Goal: Check status: Check status

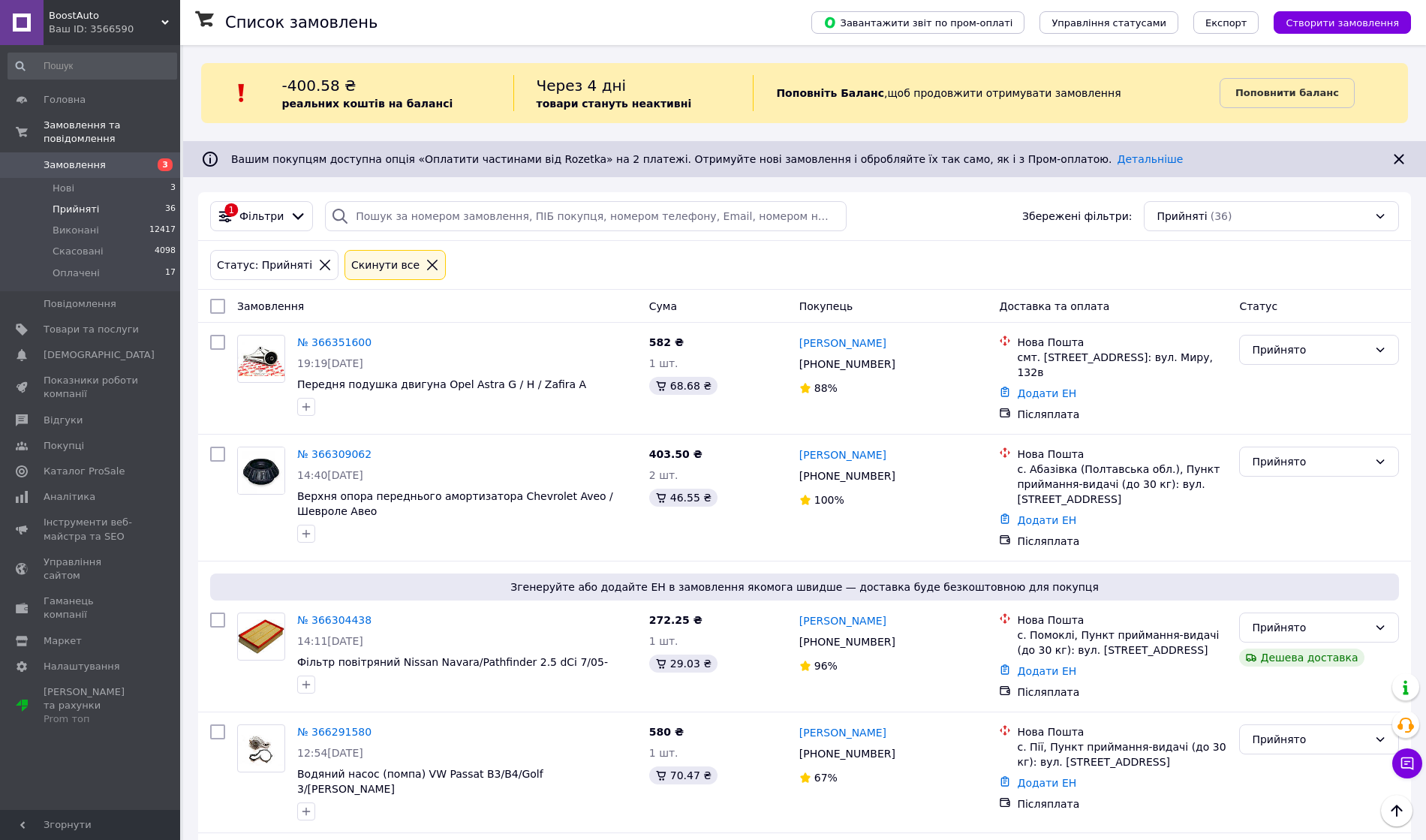
scroll to position [4163, 0]
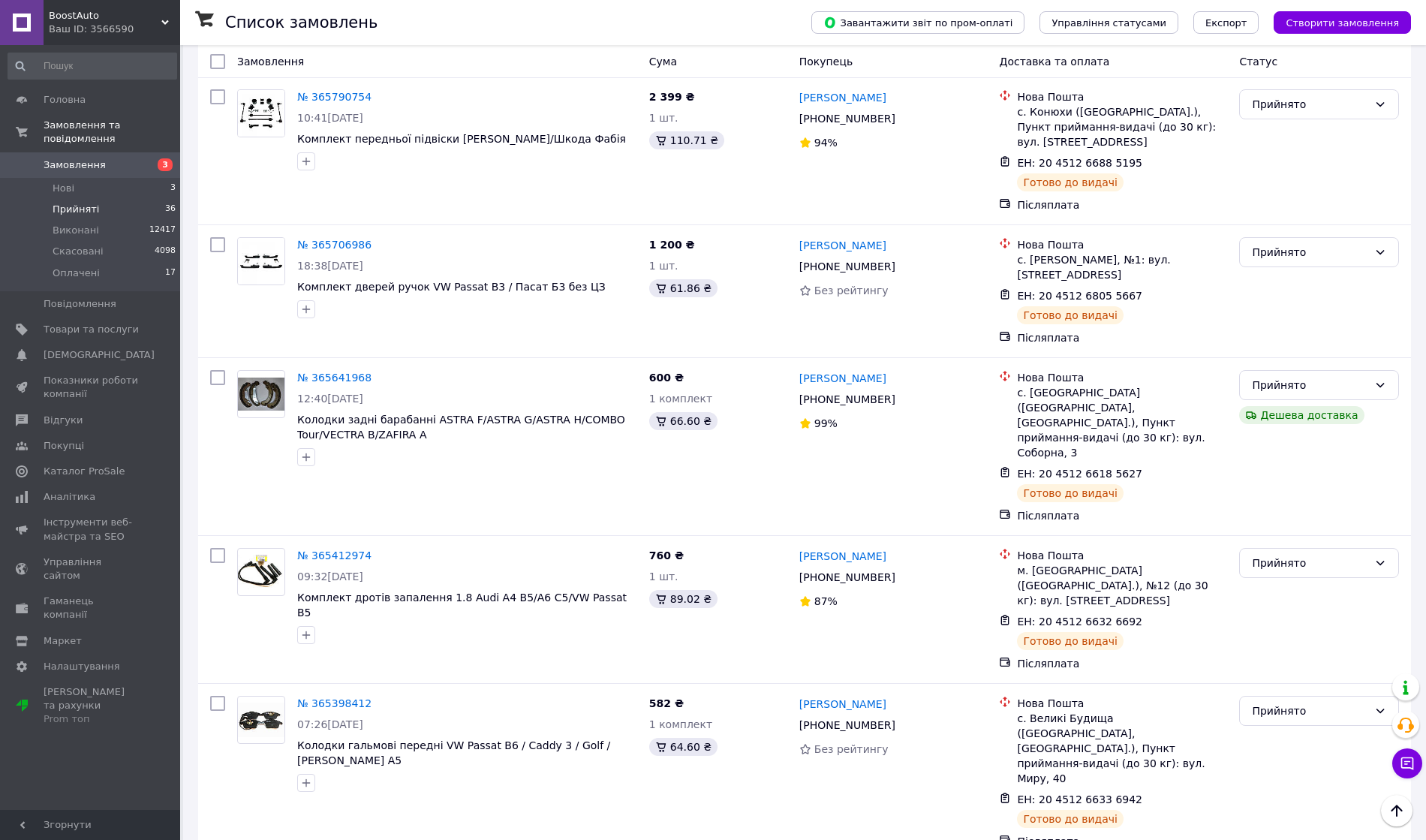
click at [62, 182] on span "Нові" at bounding box center [63, 189] width 22 height 13
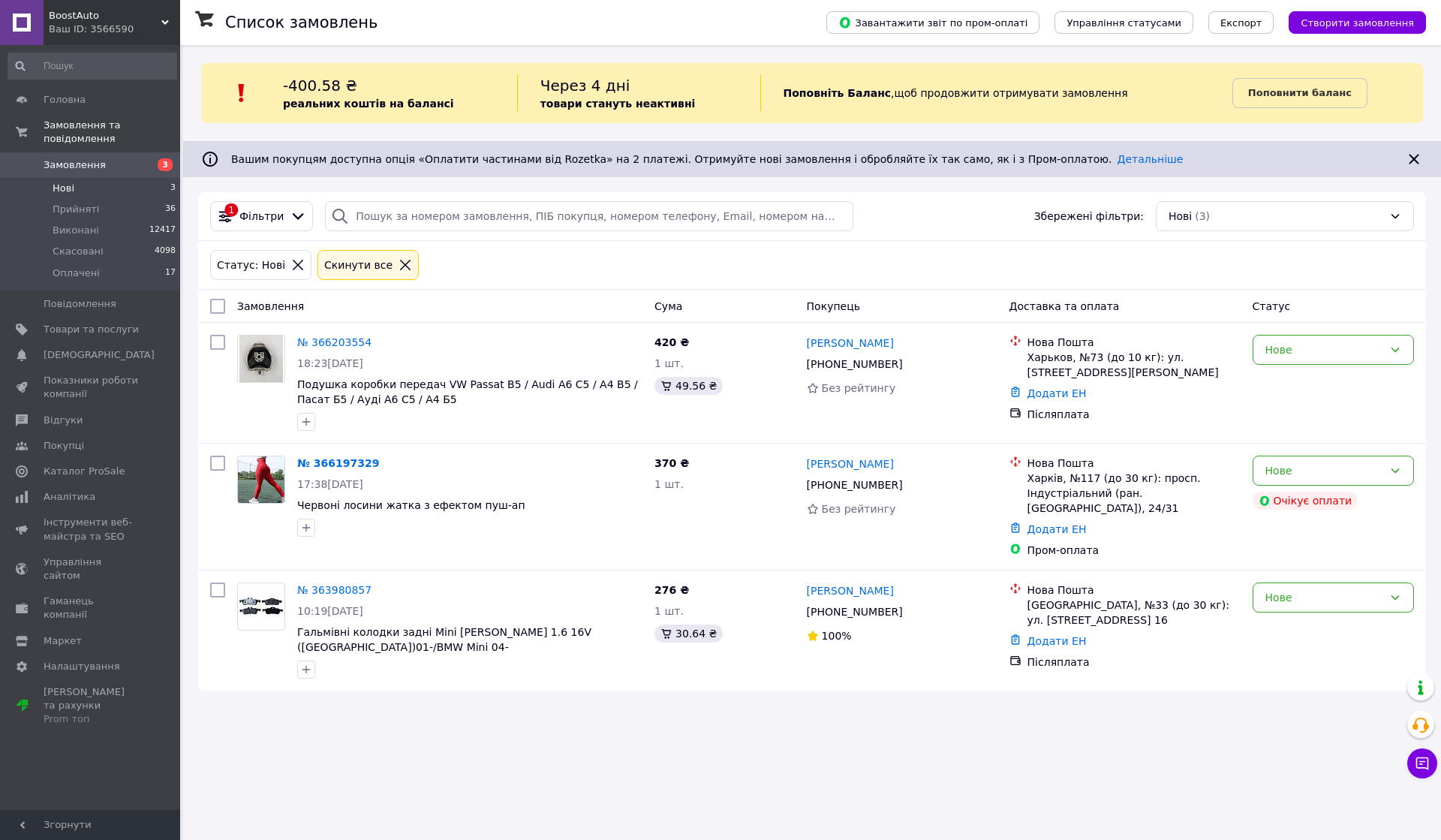
click at [120, 199] on li "Прийняті 36" at bounding box center [92, 210] width 185 height 21
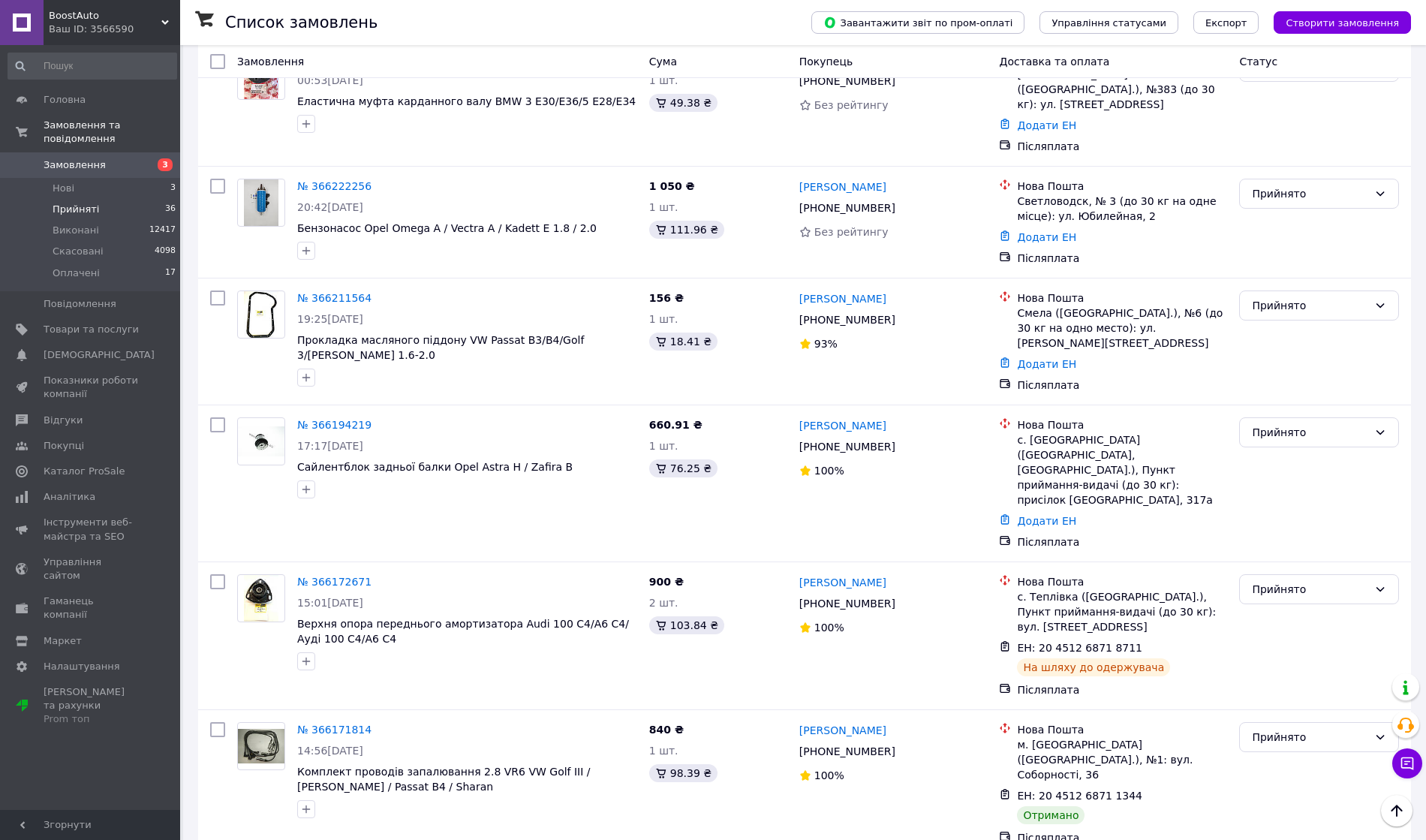
scroll to position [1700, 0]
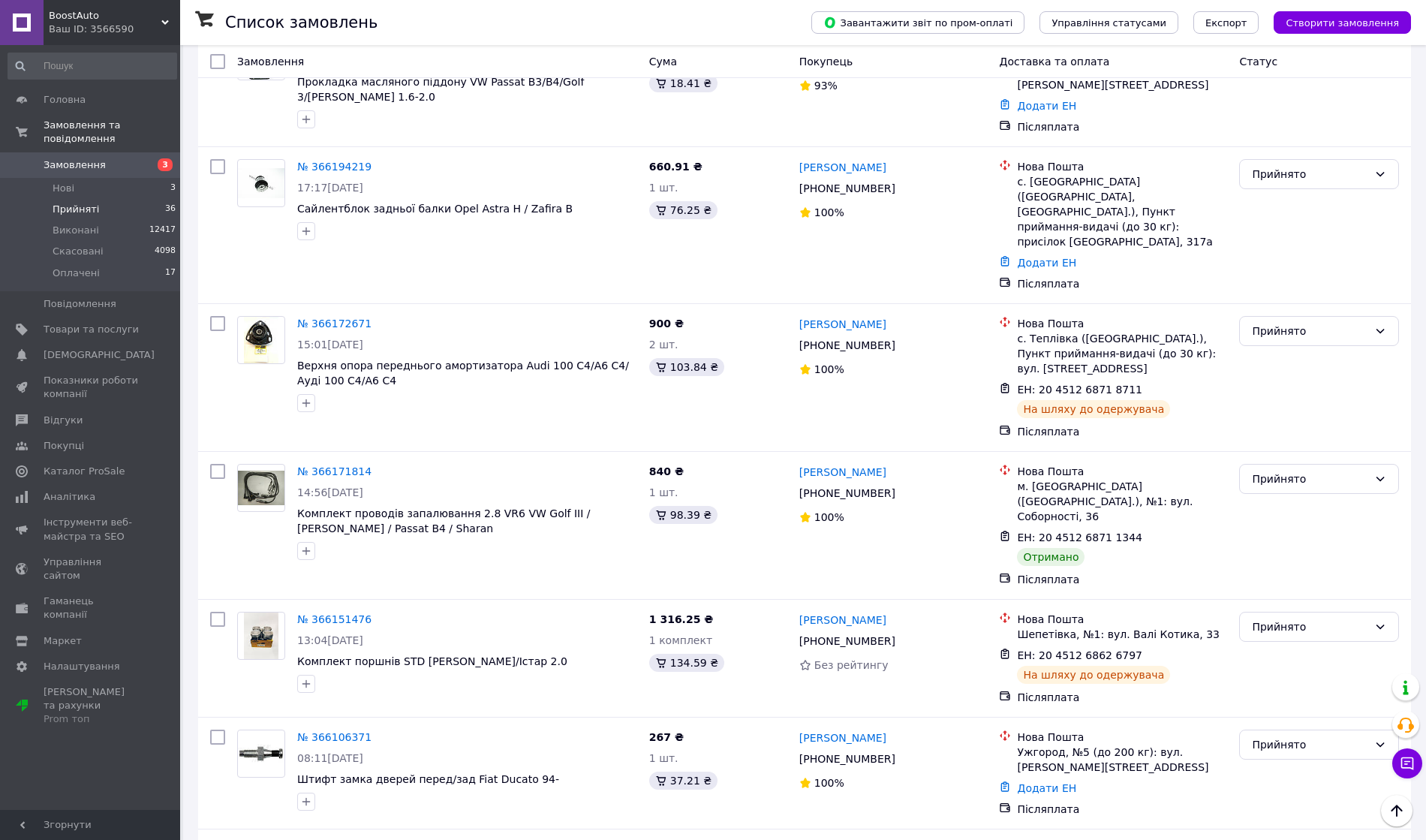
click at [1340, 470] on div "Прийнято" at bounding box center [1310, 478] width 116 height 16
click at [1328, 394] on li "Виконано" at bounding box center [1318, 392] width 158 height 27
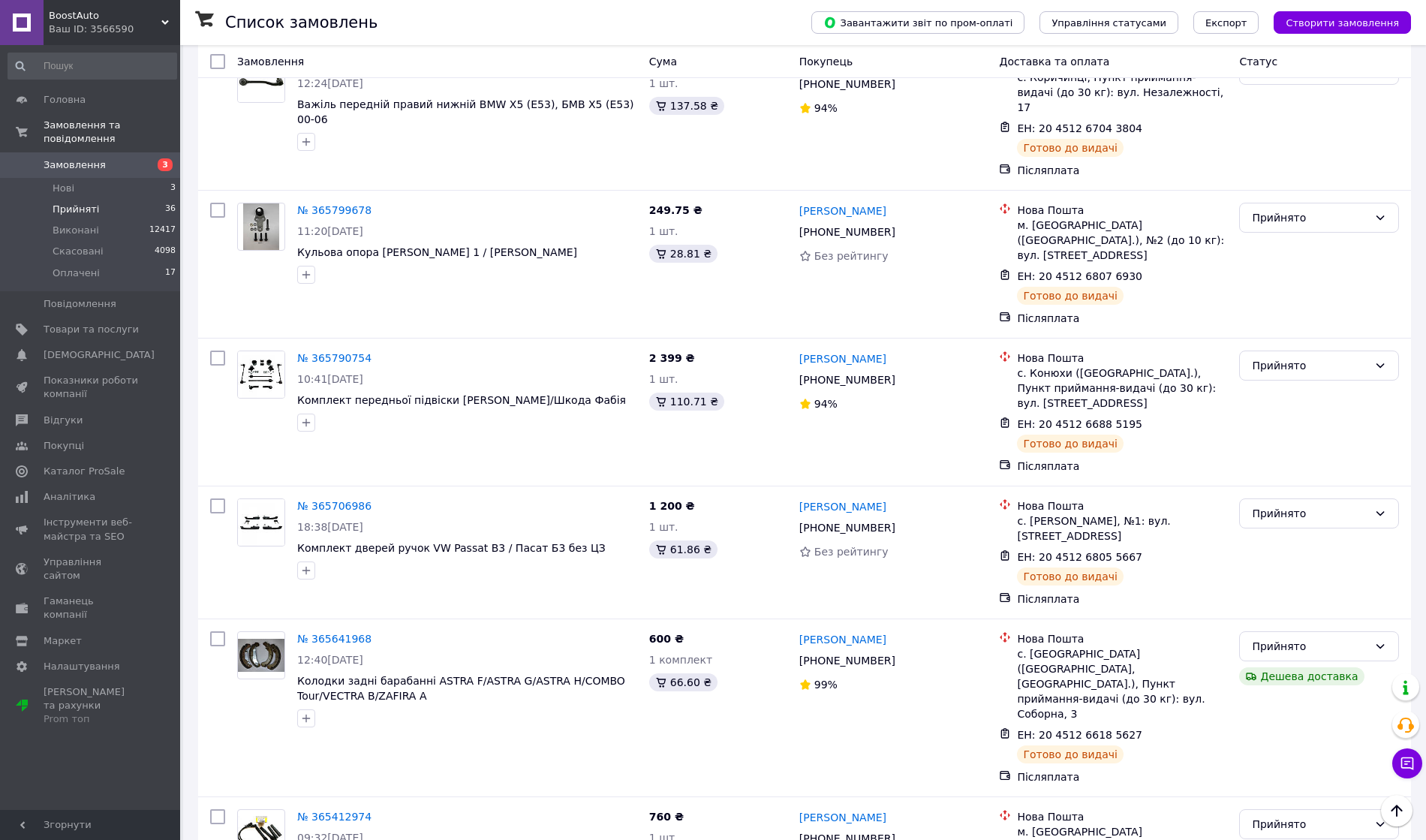
scroll to position [4163, 0]
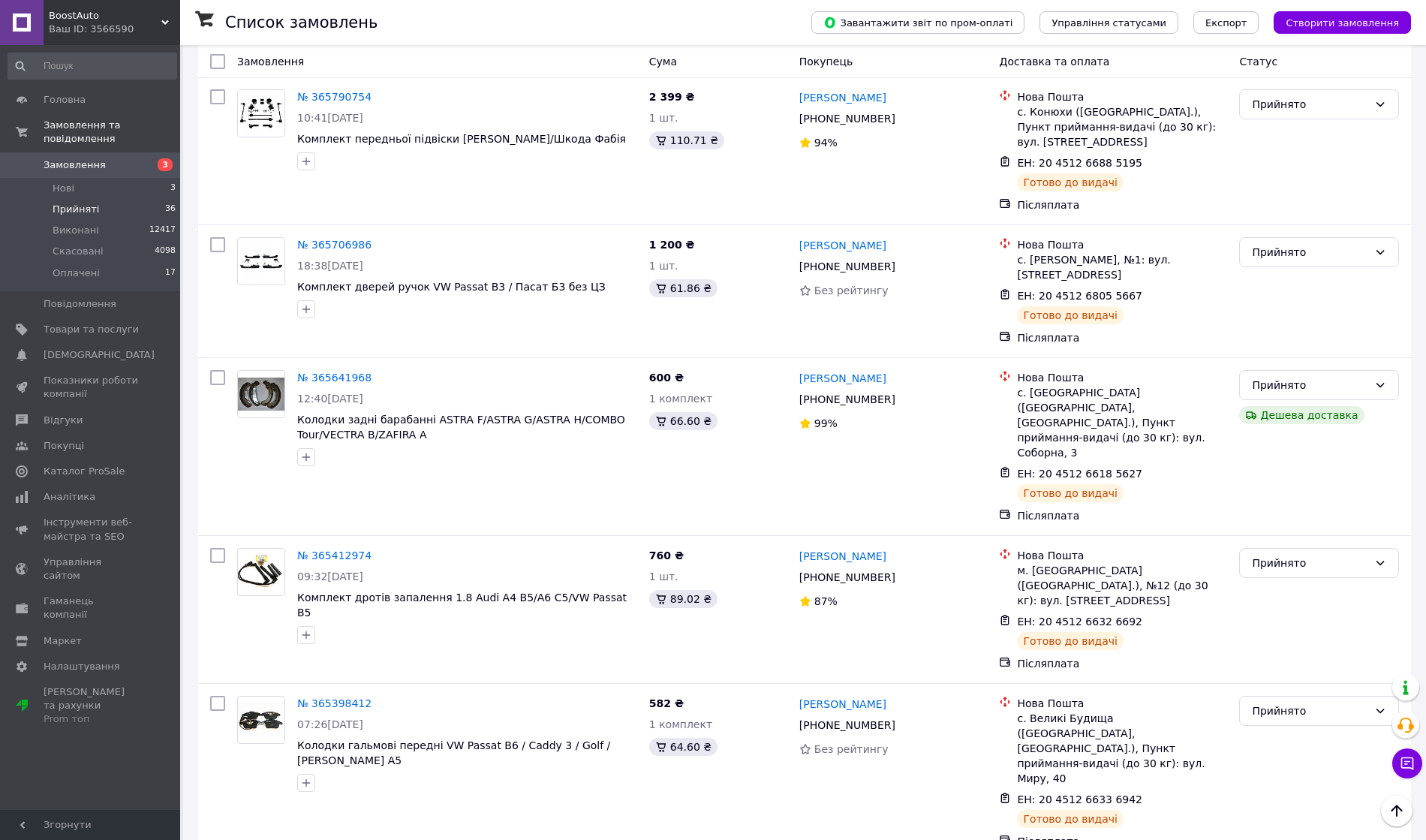
click at [104, 181] on li "Нові 3" at bounding box center [92, 189] width 185 height 21
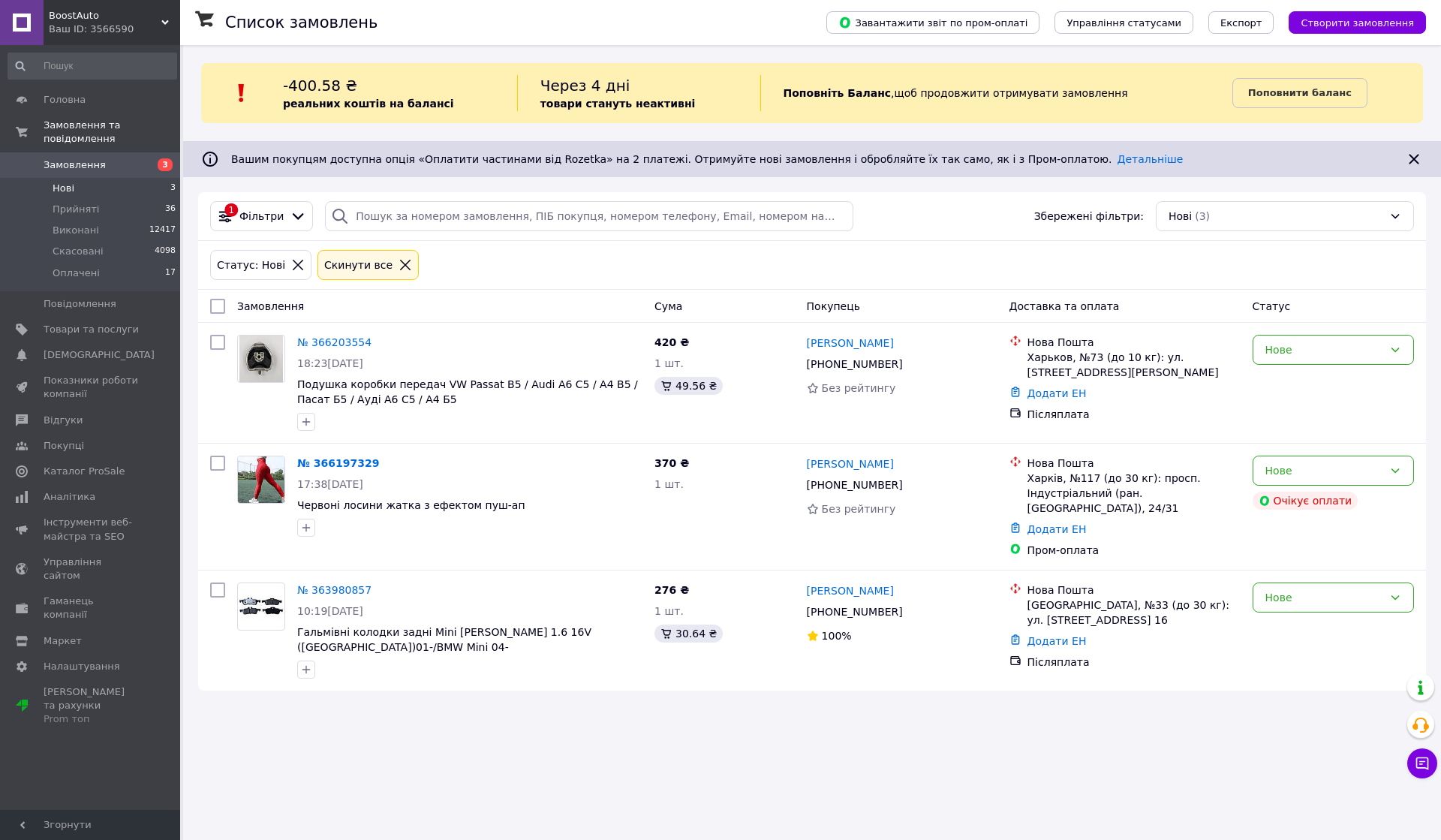
click at [111, 199] on li "Прийняті 36" at bounding box center [92, 210] width 185 height 21
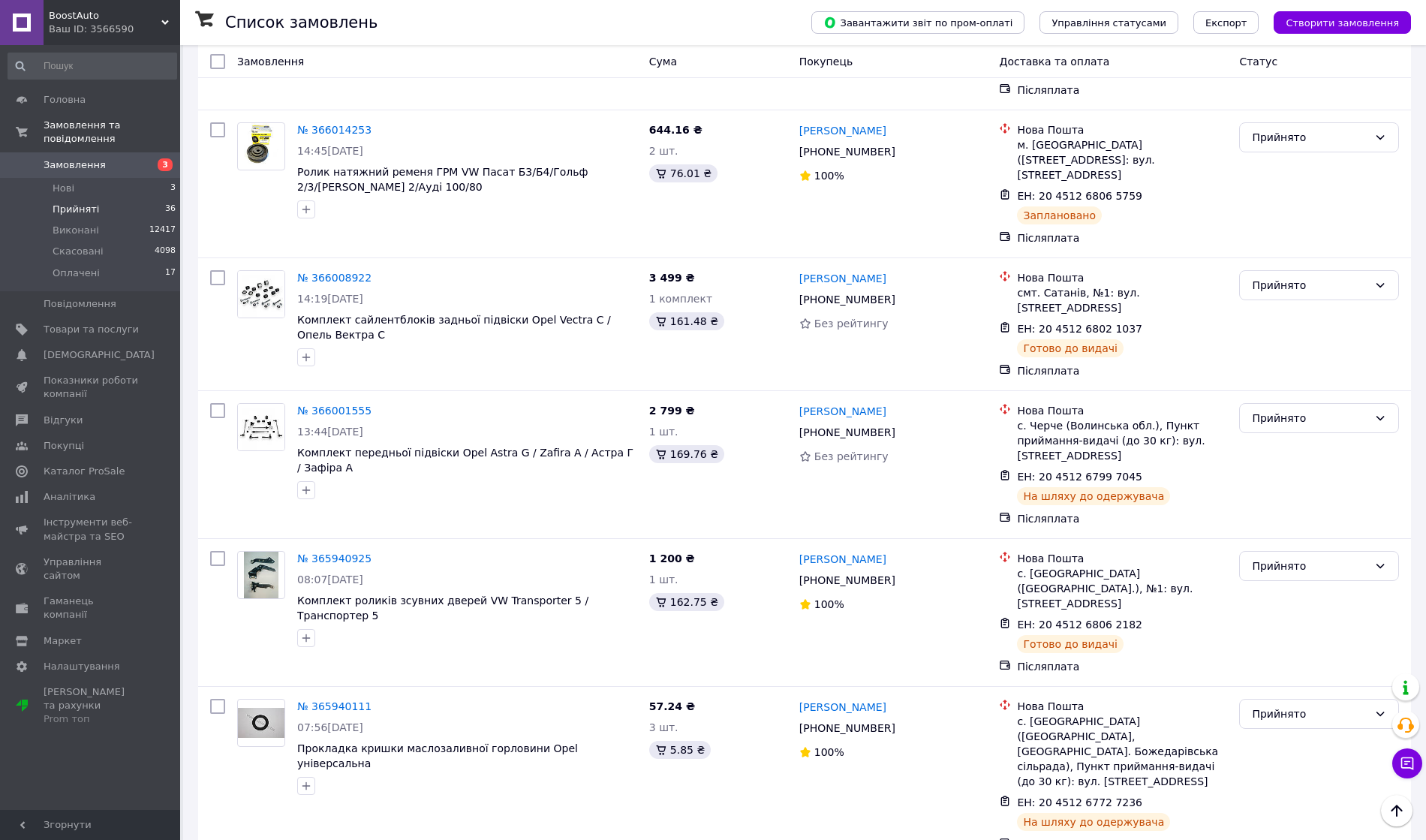
scroll to position [2630, 0]
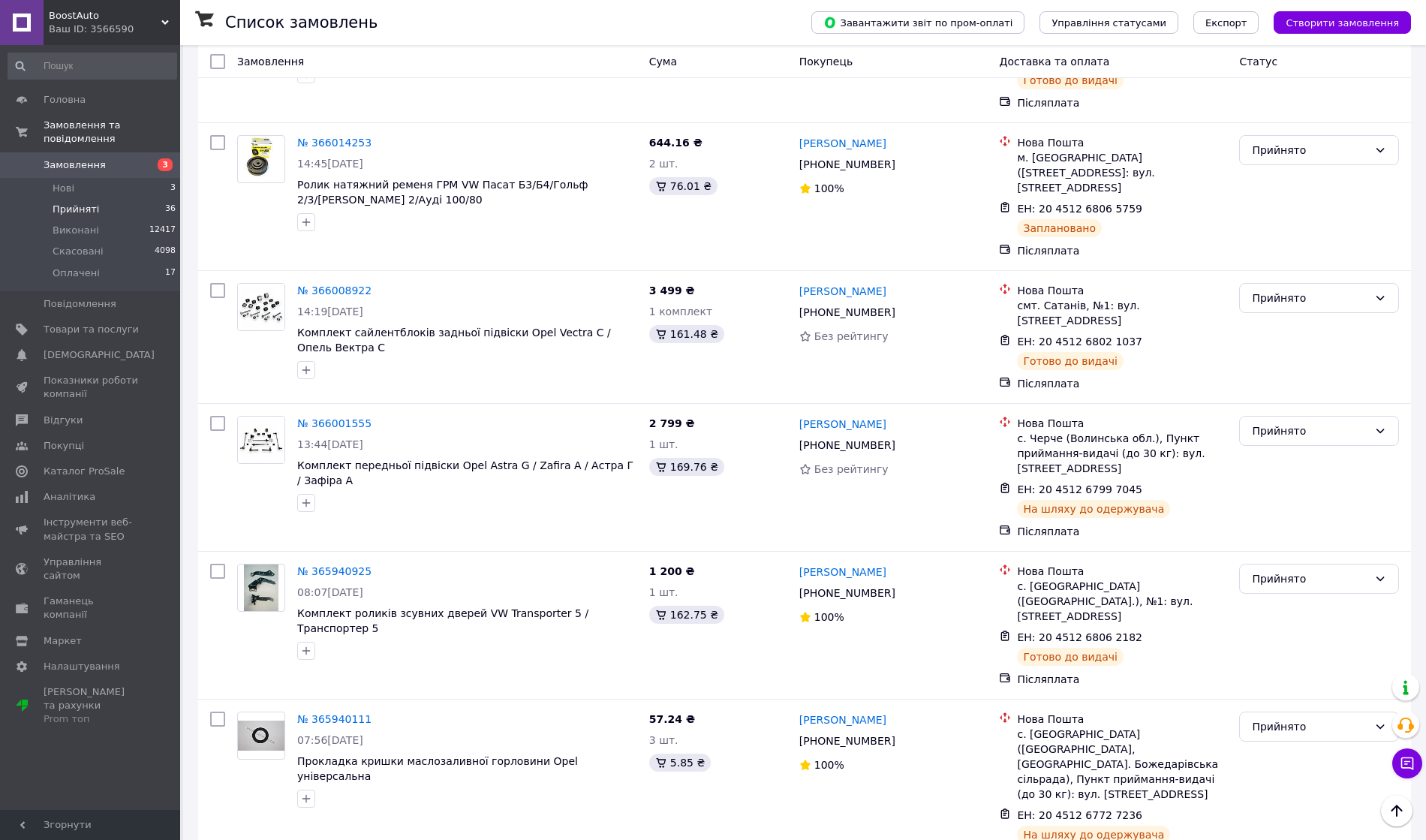
click at [900, 308] on icon at bounding box center [904, 311] width 9 height 9
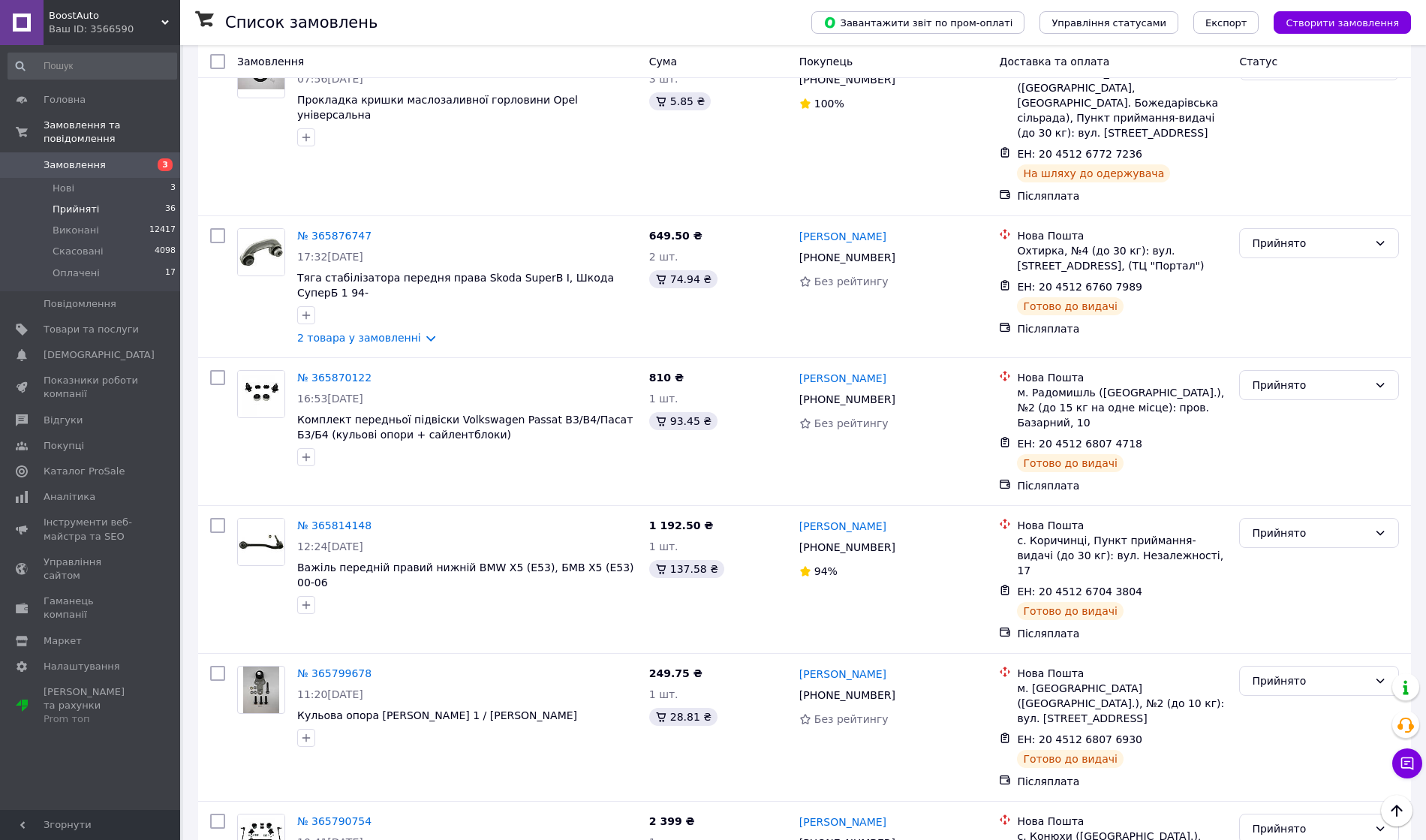
scroll to position [3330, 0]
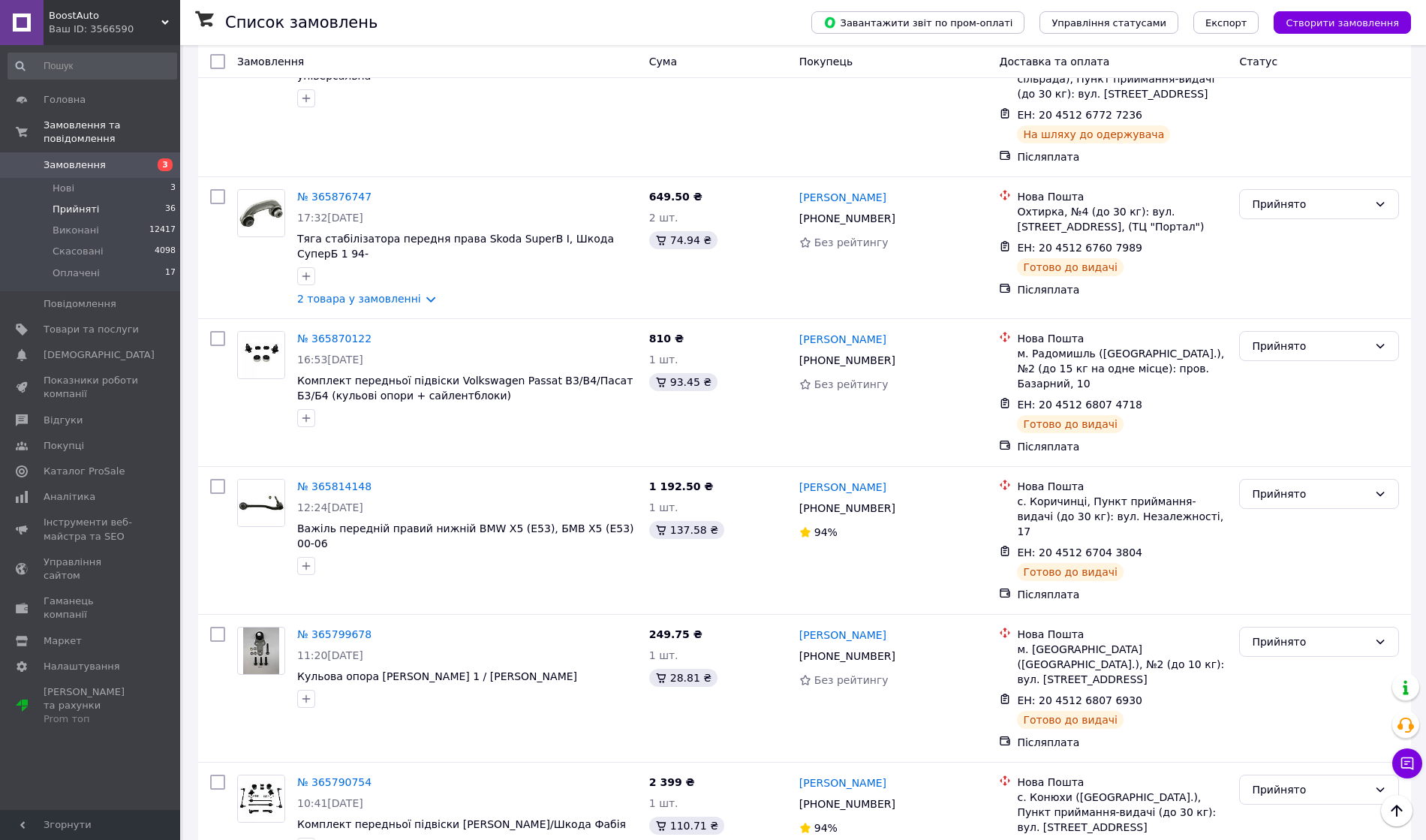
click at [112, 178] on li "Нові 3" at bounding box center [92, 189] width 185 height 21
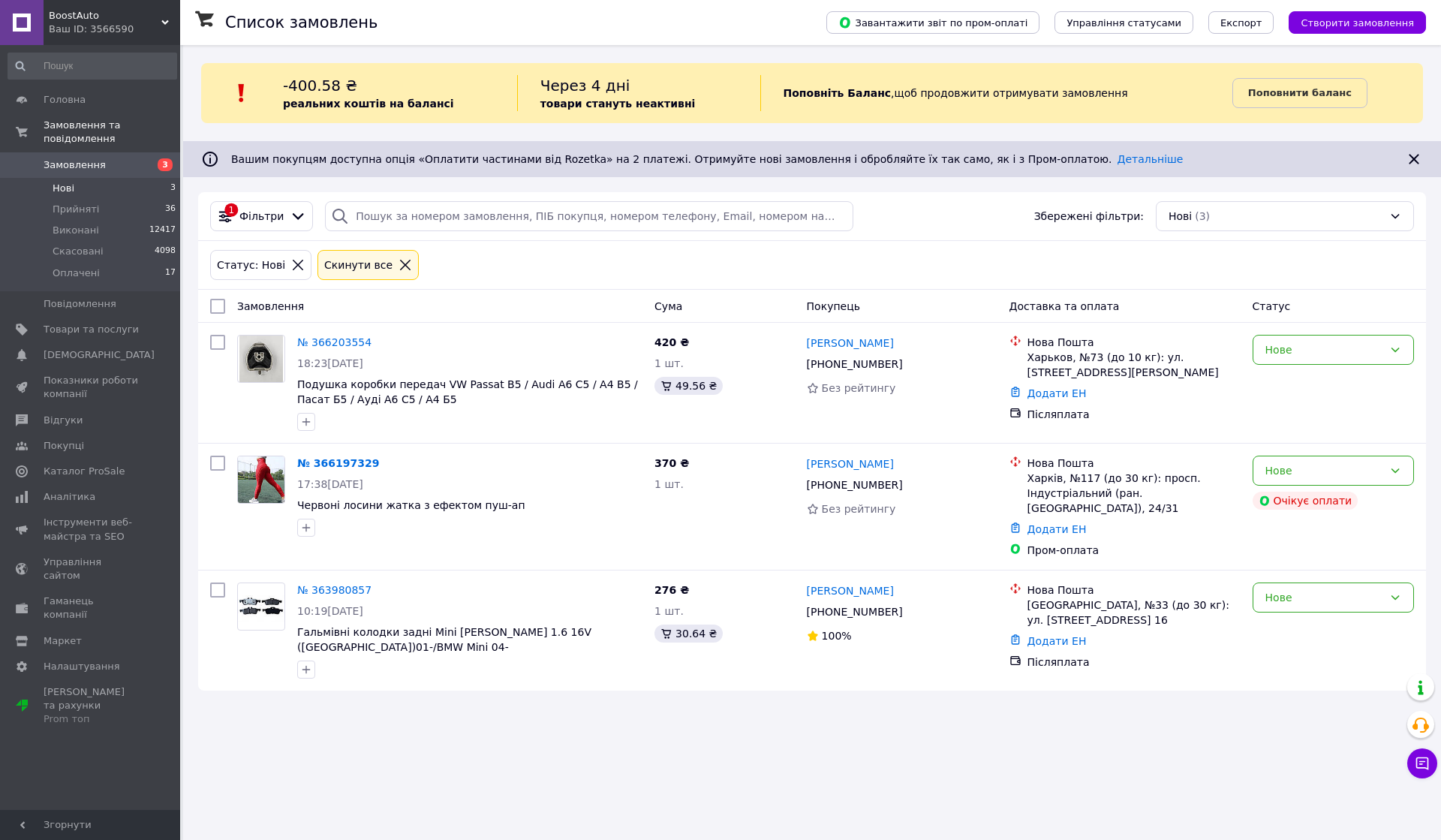
click at [129, 199] on li "Прийняті 36" at bounding box center [92, 210] width 185 height 21
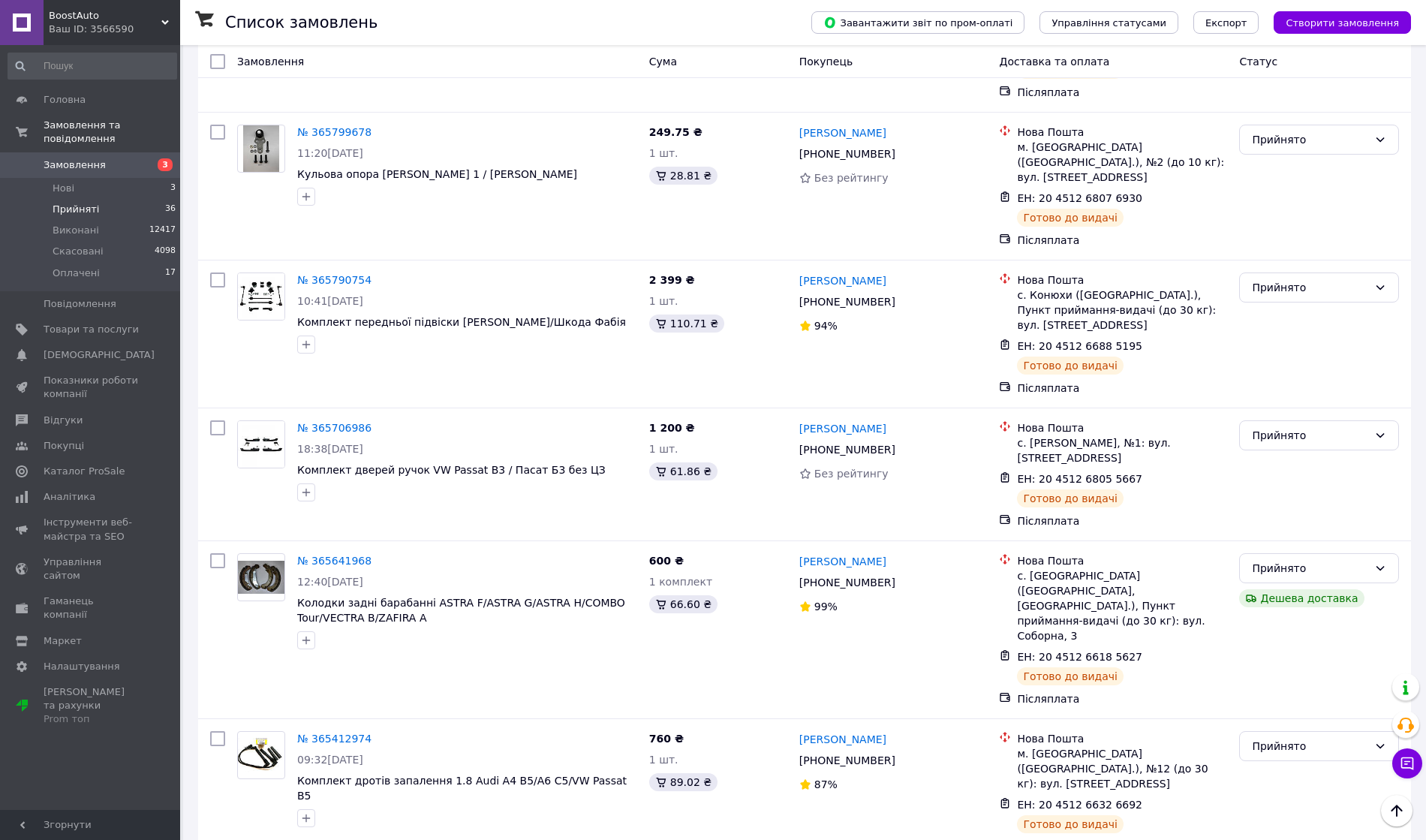
scroll to position [4030, 0]
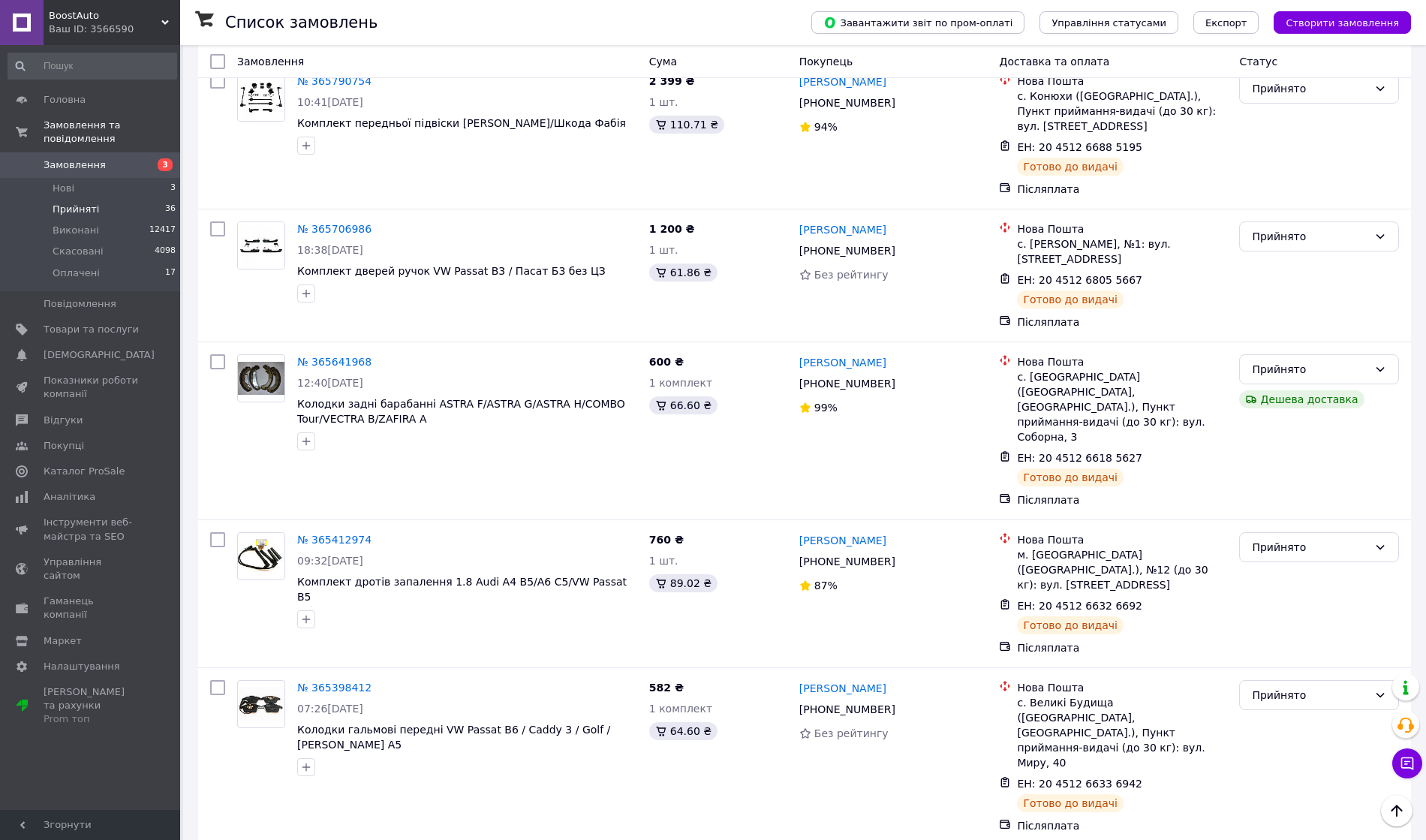
click at [111, 179] on li "Нові 3" at bounding box center [92, 189] width 185 height 21
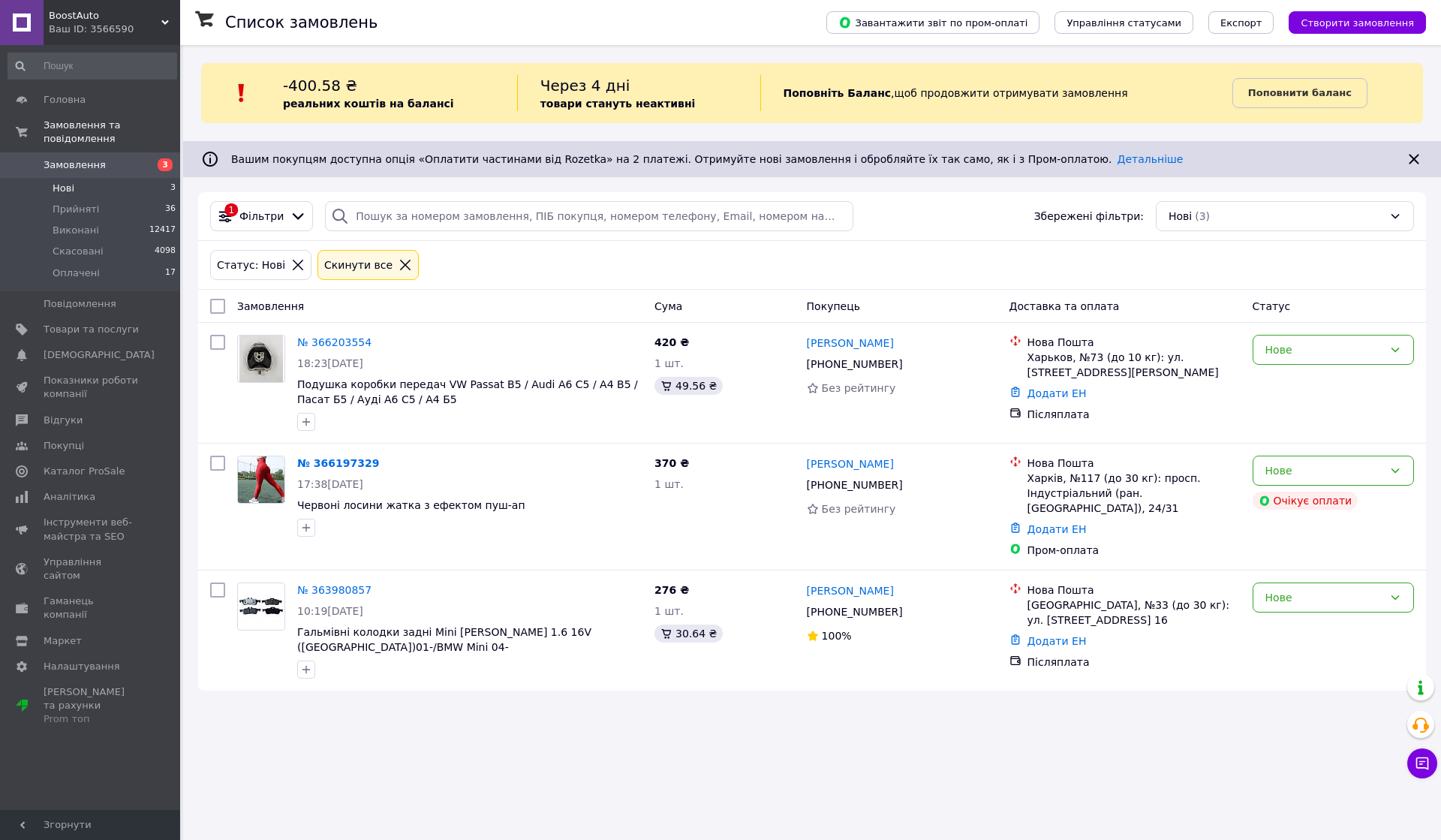
click at [113, 199] on li "Прийняті 36" at bounding box center [92, 210] width 185 height 21
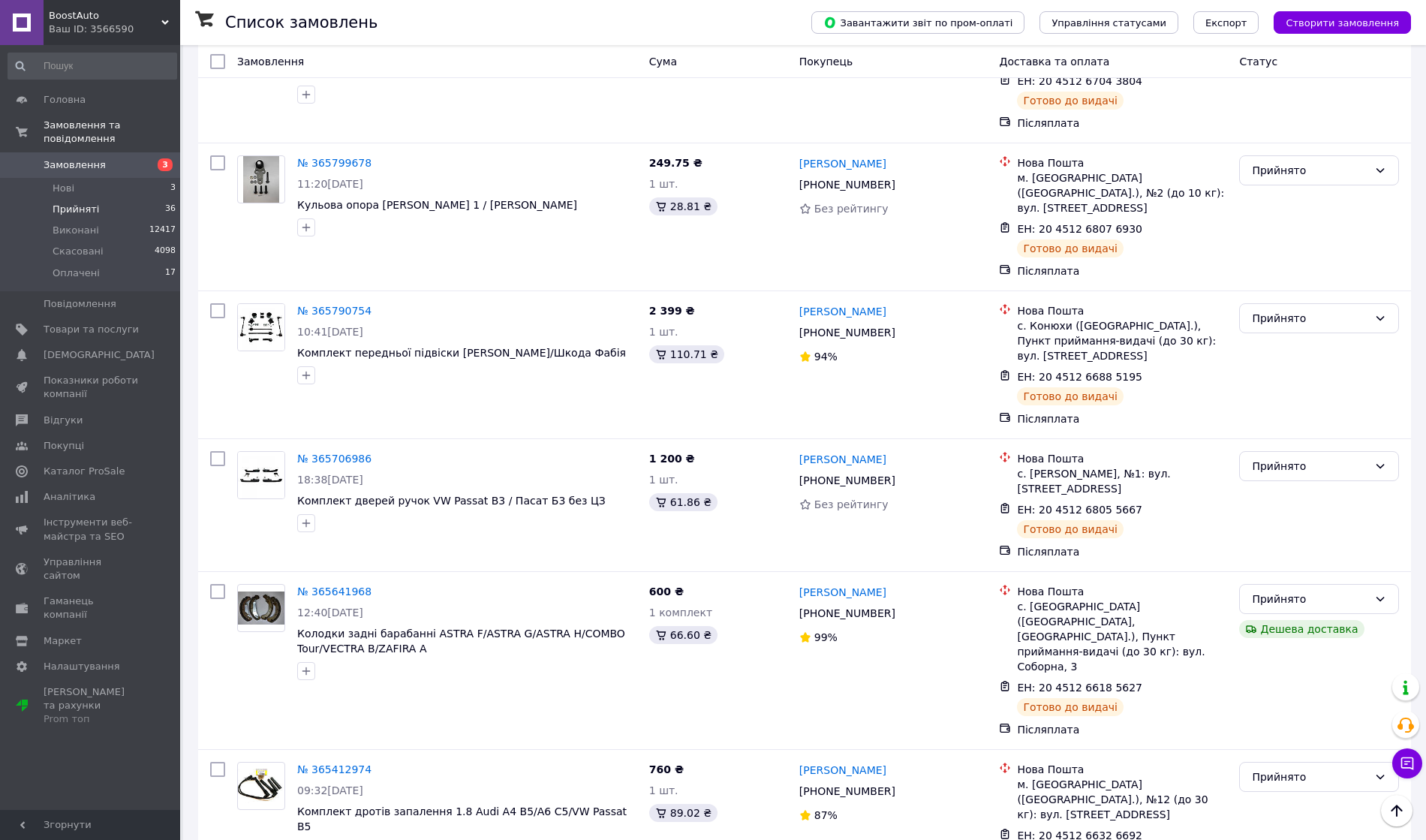
scroll to position [4030, 0]
